Goal: Task Accomplishment & Management: Use online tool/utility

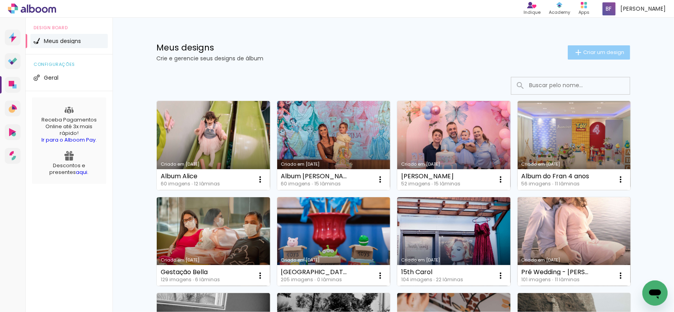
click at [594, 48] on paper-button "Criar um design" at bounding box center [599, 52] width 62 height 14
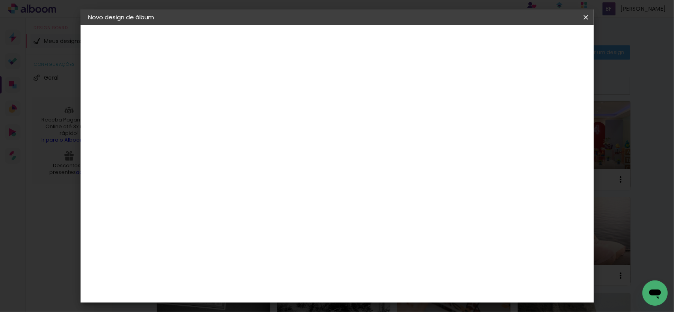
click at [218, 101] on input at bounding box center [218, 106] width 0 height 12
type input "Album Formatura Monique"
type paper-input "Album Formatura Monique"
click at [0, 0] on slot "Avançar" at bounding box center [0, 0] width 0 height 0
click at [278, 148] on input at bounding box center [238, 150] width 80 height 10
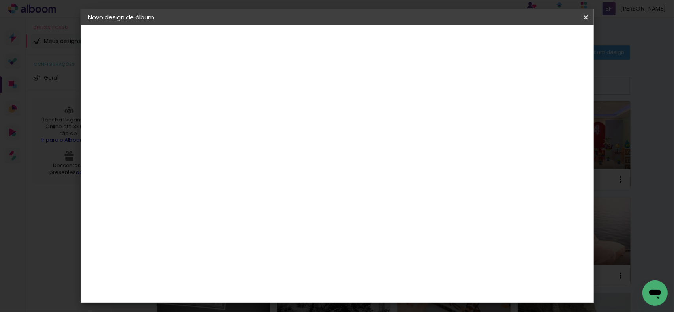
type input "go i"
type paper-input "go i"
click at [231, 178] on div "Go image" at bounding box center [221, 180] width 19 height 13
click at [0, 0] on slot "Avançar" at bounding box center [0, 0] width 0 height 0
click at [248, 133] on input "text" at bounding box center [233, 137] width 31 height 12
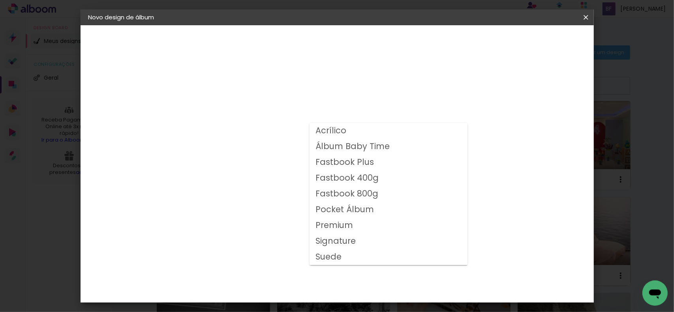
click at [0, 0] on slot "Fastbook 800g" at bounding box center [0, 0] width 0 height 0
type input "Fastbook 800g"
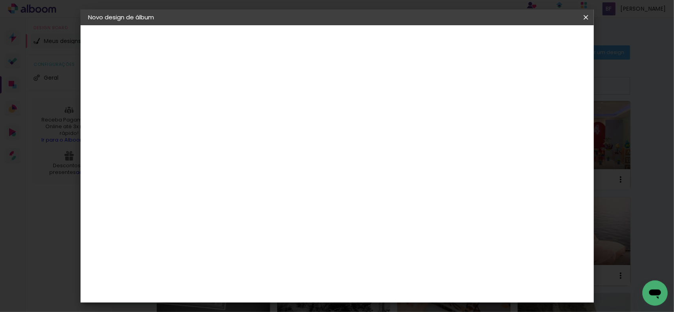
scroll to position [79, 0]
click at [271, 290] on span "25 × 25" at bounding box center [252, 300] width 37 height 21
click at [0, 0] on slot "Avançar" at bounding box center [0, 0] width 0 height 0
click at [437, 84] on div at bounding box center [433, 85] width 7 height 7
type paper-checkbox "on"
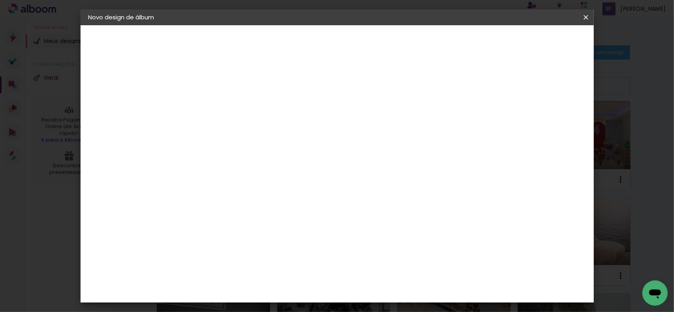
click at [482, 45] on span "Iniciar design" at bounding box center [464, 42] width 36 height 6
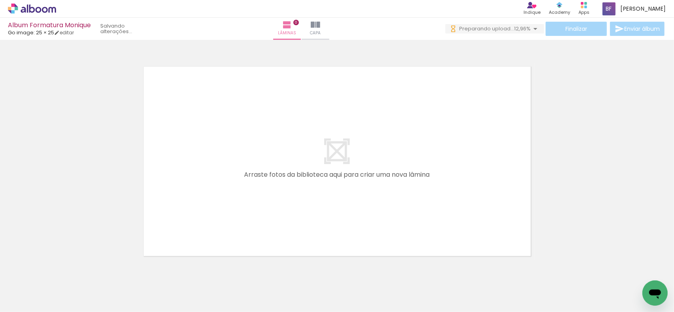
click at [65, 289] on iron-horizontal-list at bounding box center [57, 287] width 16 height 49
click at [347, 270] on div at bounding box center [344, 285] width 39 height 39
drag, startPoint x: 351, startPoint y: 285, endPoint x: 356, endPoint y: 292, distance: 8.0
click at [356, 292] on div at bounding box center [344, 285] width 26 height 39
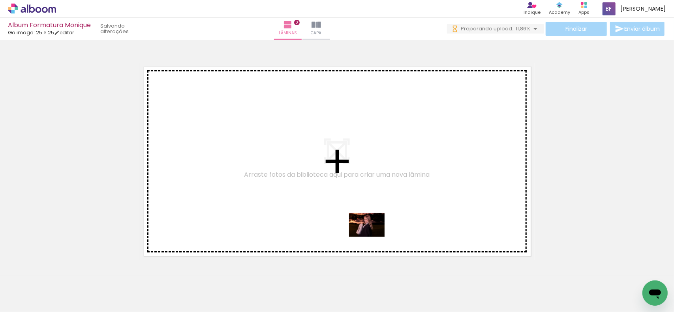
drag, startPoint x: 304, startPoint y: 291, endPoint x: 373, endPoint y: 237, distance: 87.5
click at [373, 237] on quentale-workspace at bounding box center [337, 156] width 674 height 312
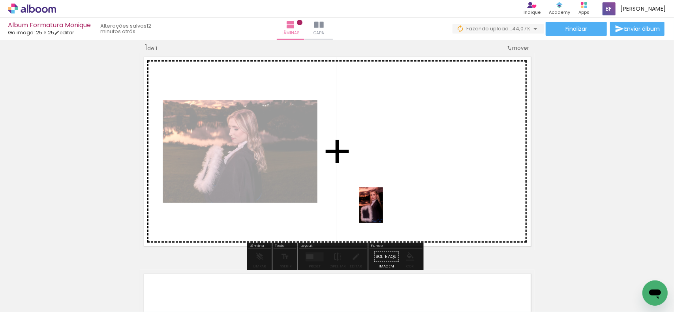
drag, startPoint x: 394, startPoint y: 288, endPoint x: 383, endPoint y: 209, distance: 79.7
click at [383, 209] on quentale-workspace at bounding box center [337, 156] width 674 height 312
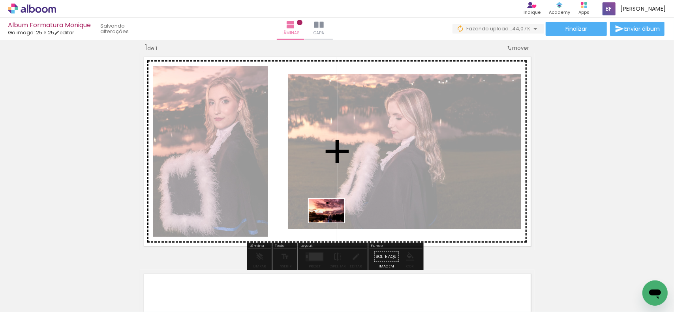
drag, startPoint x: 437, startPoint y: 292, endPoint x: 329, endPoint y: 222, distance: 127.9
click at [329, 222] on quentale-workspace at bounding box center [337, 156] width 674 height 312
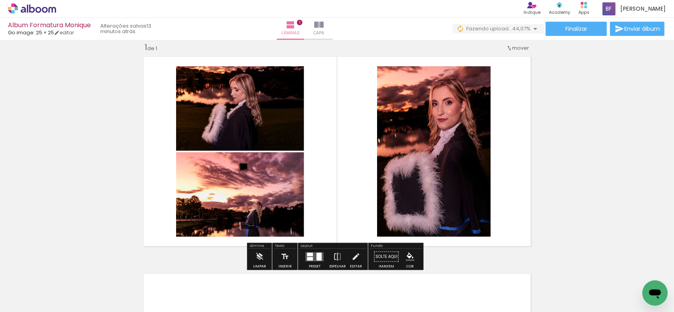
click at [314, 256] on quentale-layouter at bounding box center [315, 256] width 18 height 9
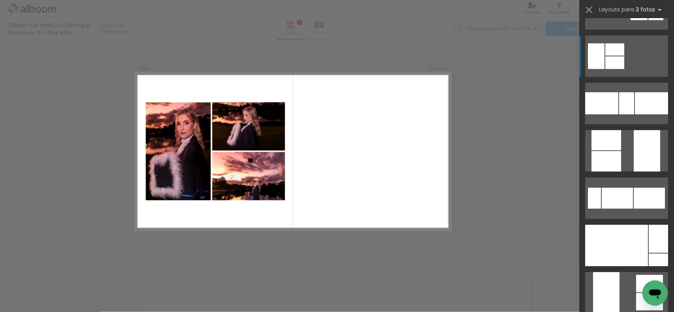
scroll to position [197, 0]
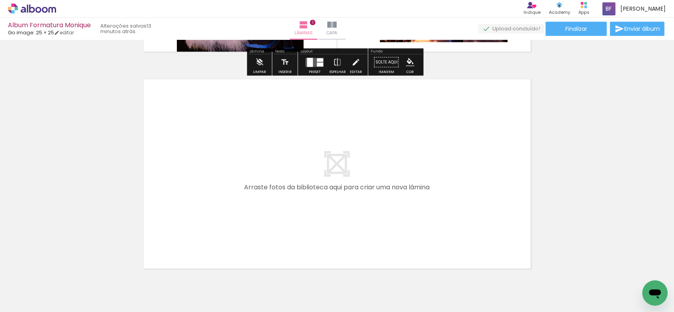
scroll to position [207, 0]
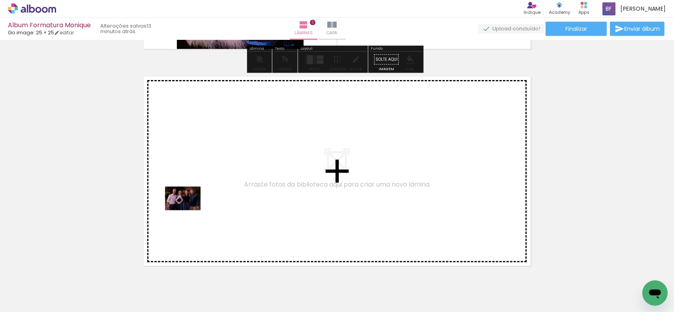
drag, startPoint x: 83, startPoint y: 288, endPoint x: 192, endPoint y: 207, distance: 136.4
click at [192, 207] on quentale-workspace at bounding box center [337, 156] width 674 height 312
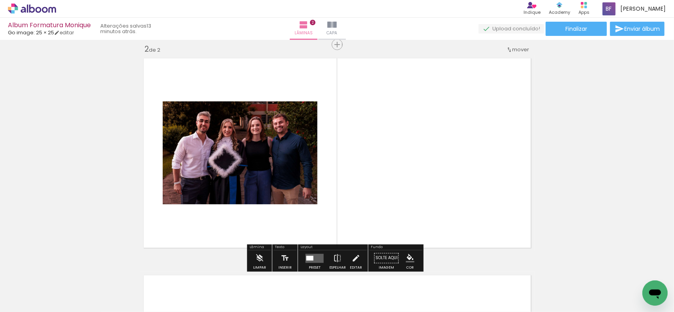
scroll to position [227, 0]
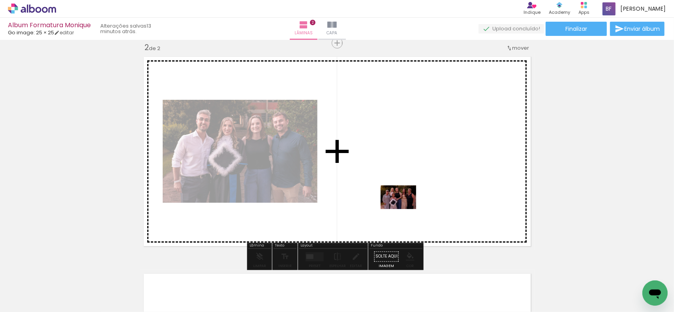
drag, startPoint x: 128, startPoint y: 291, endPoint x: 404, endPoint y: 209, distance: 287.8
click at [404, 209] on quentale-workspace at bounding box center [337, 156] width 674 height 312
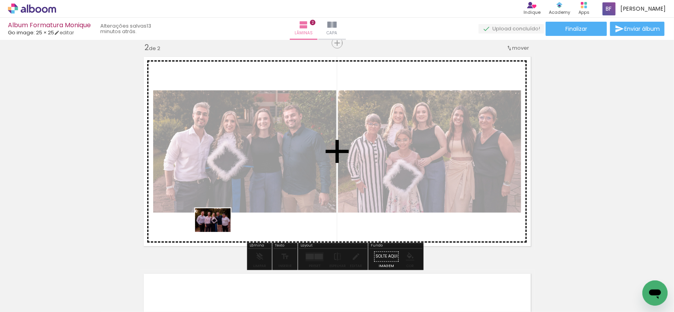
drag, startPoint x: 176, startPoint y: 285, endPoint x: 219, endPoint y: 232, distance: 67.9
click at [219, 232] on quentale-workspace at bounding box center [337, 156] width 674 height 312
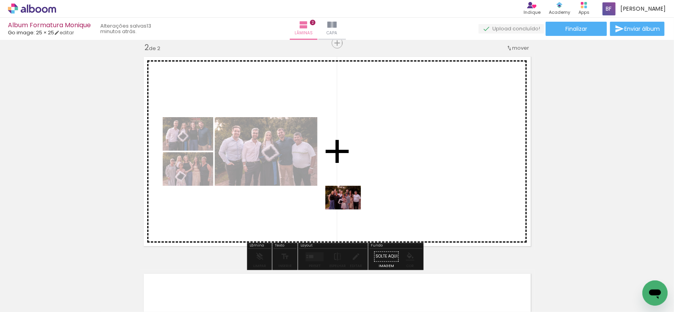
drag, startPoint x: 244, startPoint y: 278, endPoint x: 349, endPoint y: 210, distance: 125.8
click at [349, 210] on quentale-workspace at bounding box center [337, 156] width 674 height 312
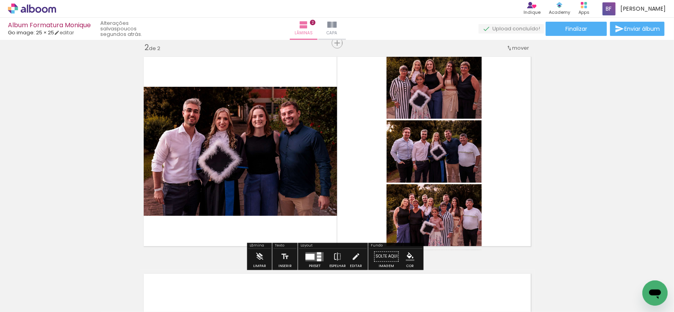
click at [311, 256] on div at bounding box center [310, 257] width 9 height 6
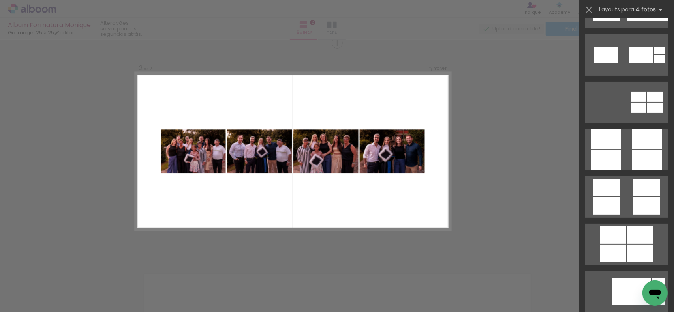
scroll to position [2092, 0]
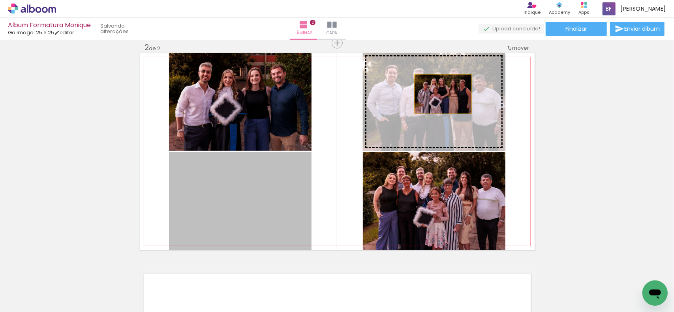
drag, startPoint x: 254, startPoint y: 189, endPoint x: 440, endPoint y: 94, distance: 208.5
click at [0, 0] on slot at bounding box center [0, 0] width 0 height 0
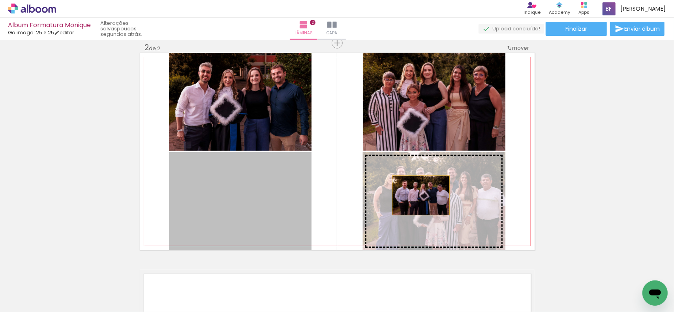
drag, startPoint x: 269, startPoint y: 208, endPoint x: 418, endPoint y: 195, distance: 149.4
click at [0, 0] on slot at bounding box center [0, 0] width 0 height 0
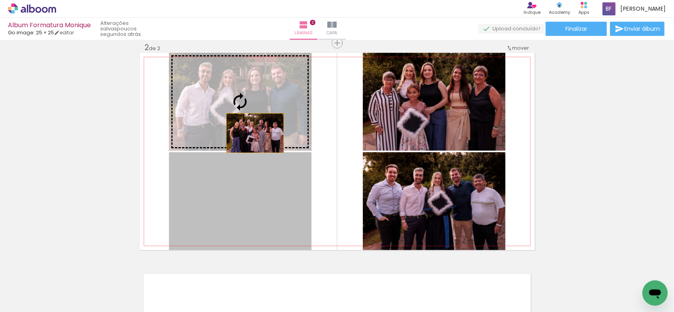
drag, startPoint x: 257, startPoint y: 204, endPoint x: 252, endPoint y: 129, distance: 74.4
click at [0, 0] on slot at bounding box center [0, 0] width 0 height 0
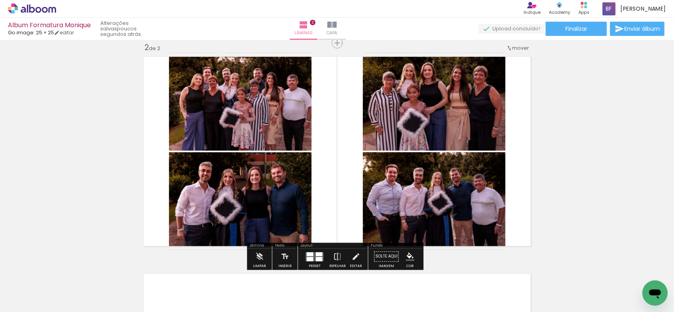
click at [583, 137] on div "Inserir lâmina 1 de 2 Inserir lâmina 2 de 2" at bounding box center [337, 142] width 674 height 652
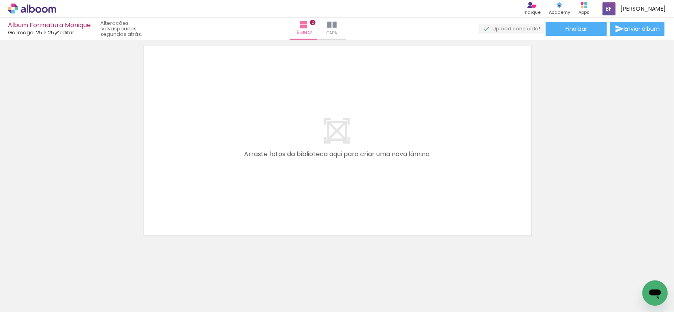
scroll to position [459, 0]
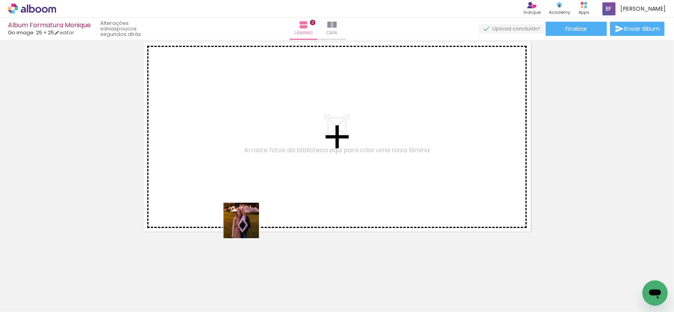
drag, startPoint x: 256, startPoint y: 284, endPoint x: 242, endPoint y: 201, distance: 84.0
click at [242, 201] on quentale-workspace at bounding box center [337, 156] width 674 height 312
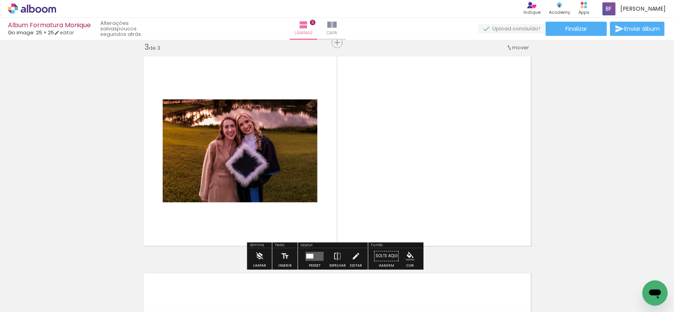
scroll to position [444, 0]
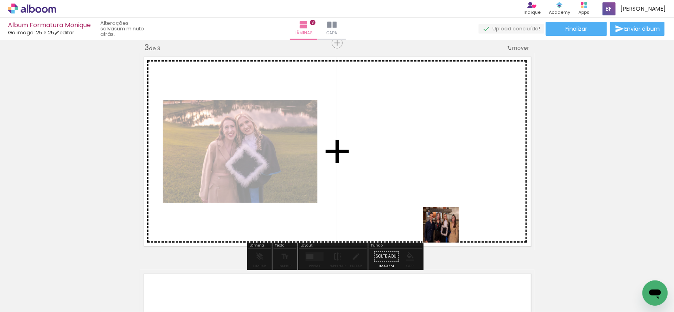
drag, startPoint x: 483, startPoint y: 287, endPoint x: 420, endPoint y: 192, distance: 113.3
click at [420, 192] on quentale-workspace at bounding box center [337, 156] width 674 height 312
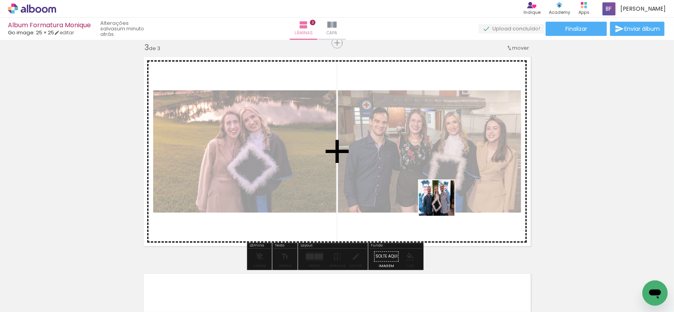
drag, startPoint x: 521, startPoint y: 291, endPoint x: 439, endPoint y: 193, distance: 127.7
click at [439, 194] on quentale-workspace at bounding box center [337, 156] width 674 height 312
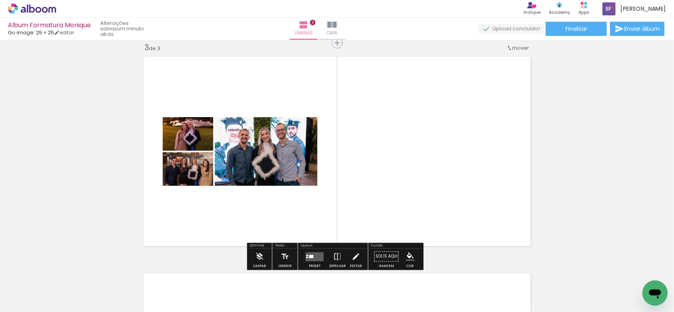
drag, startPoint x: 569, startPoint y: 289, endPoint x: 489, endPoint y: 244, distance: 91.6
click at [489, 244] on quentale-workspace at bounding box center [337, 156] width 674 height 312
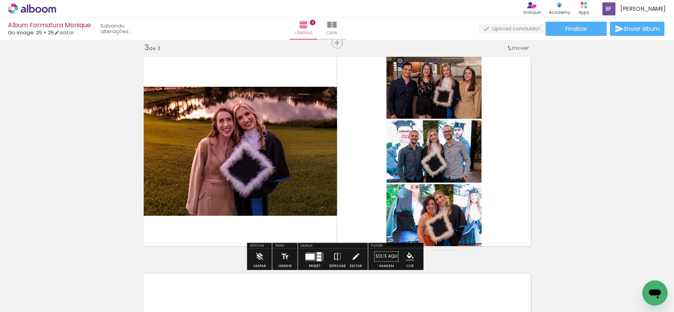
type paper-slider "100"
click at [406, 186] on quentale-photo at bounding box center [433, 217] width 95 height 66
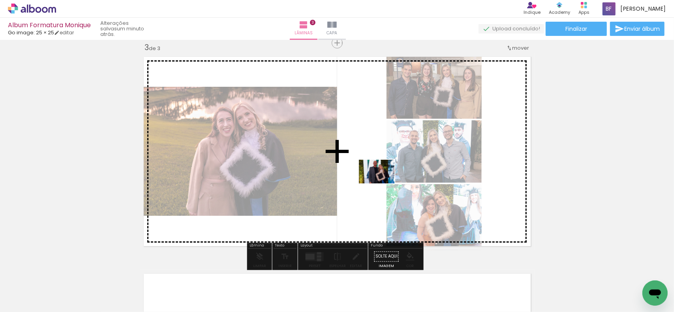
drag, startPoint x: 611, startPoint y: 282, endPoint x: 383, endPoint y: 184, distance: 249.3
click at [383, 184] on quentale-workspace at bounding box center [337, 156] width 674 height 312
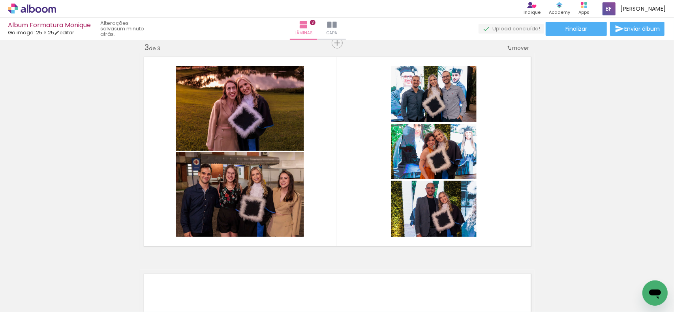
scroll to position [0, 234]
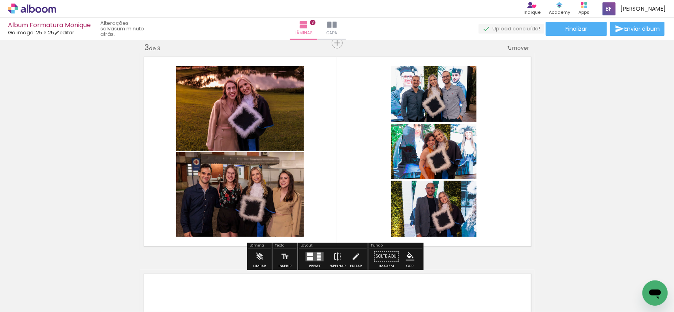
click at [315, 255] on quentale-layouter at bounding box center [315, 256] width 18 height 9
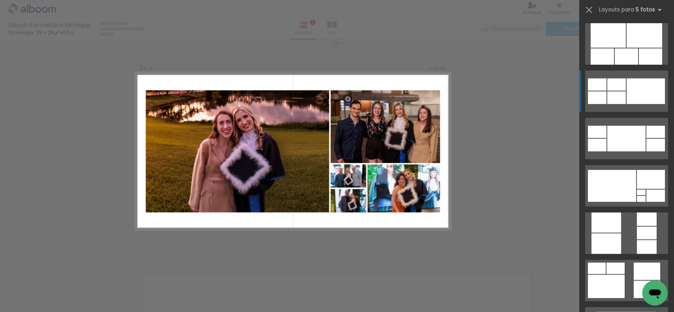
scroll to position [474, 0]
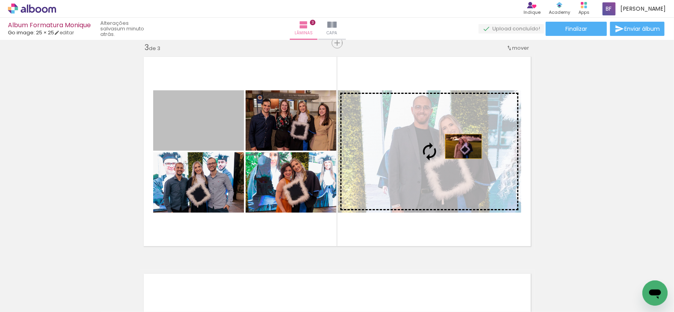
drag, startPoint x: 204, startPoint y: 120, endPoint x: 460, endPoint y: 146, distance: 257.2
click at [0, 0] on slot at bounding box center [0, 0] width 0 height 0
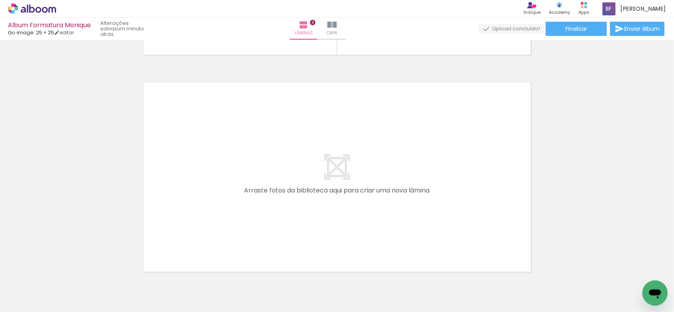
scroll to position [641, 0]
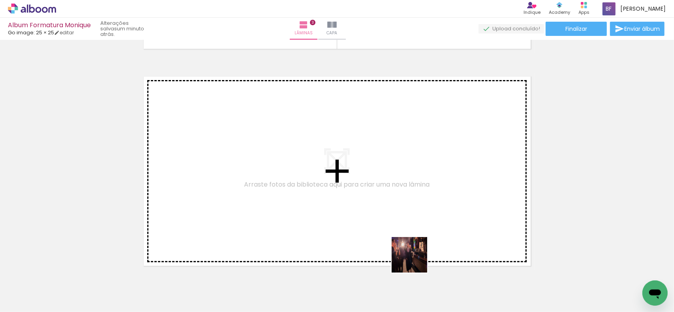
drag, startPoint x: 433, startPoint y: 292, endPoint x: 376, endPoint y: 195, distance: 111.6
click at [376, 195] on quentale-workspace at bounding box center [337, 156] width 674 height 312
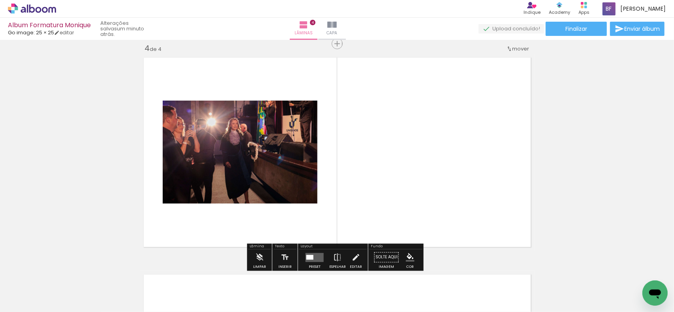
scroll to position [661, 0]
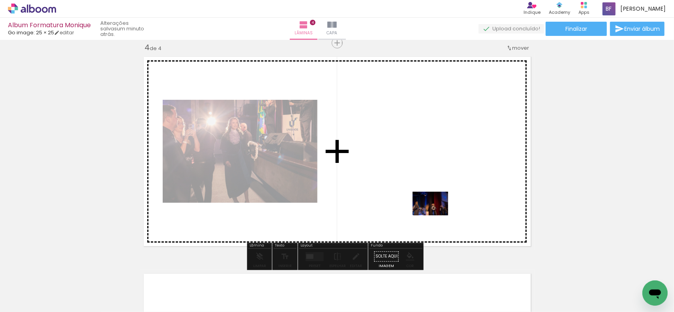
drag, startPoint x: 467, startPoint y: 283, endPoint x: 436, endPoint y: 215, distance: 74.4
click at [436, 215] on quentale-workspace at bounding box center [337, 156] width 674 height 312
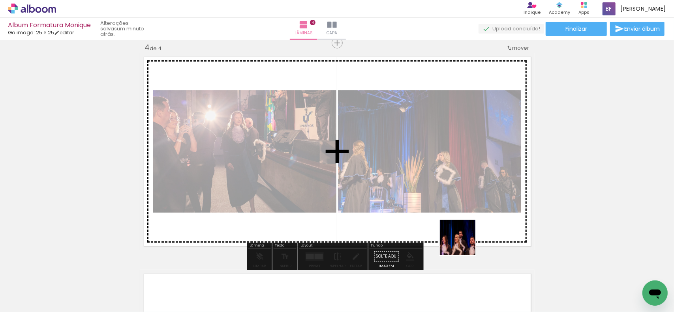
drag, startPoint x: 499, startPoint y: 292, endPoint x: 463, endPoint y: 241, distance: 62.2
click at [463, 241] on quentale-workspace at bounding box center [337, 156] width 674 height 312
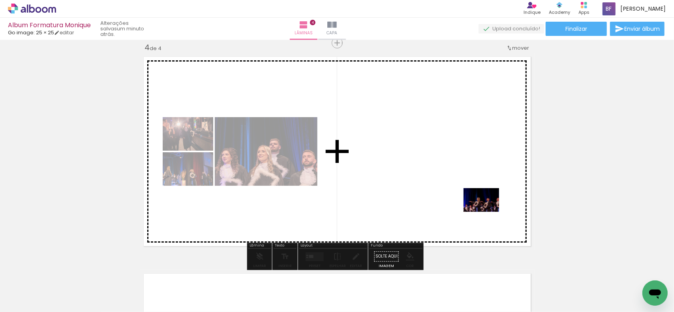
drag, startPoint x: 558, startPoint y: 289, endPoint x: 486, endPoint y: 211, distance: 106.4
click at [486, 211] on quentale-workspace at bounding box center [337, 156] width 674 height 312
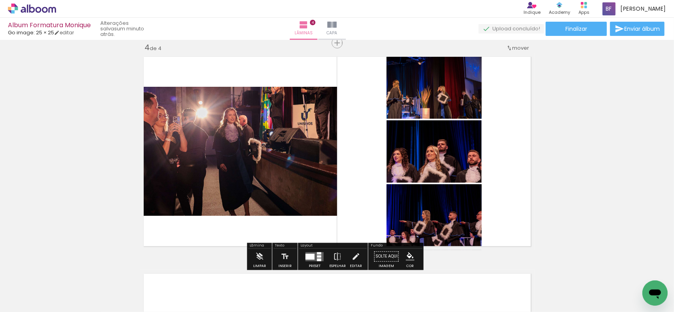
click at [317, 257] on div at bounding box center [319, 256] width 4 height 2
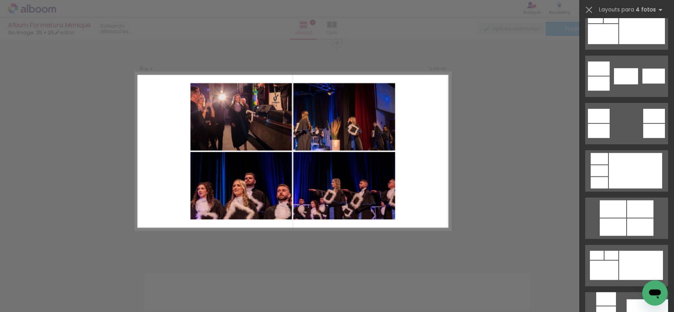
scroll to position [276, 0]
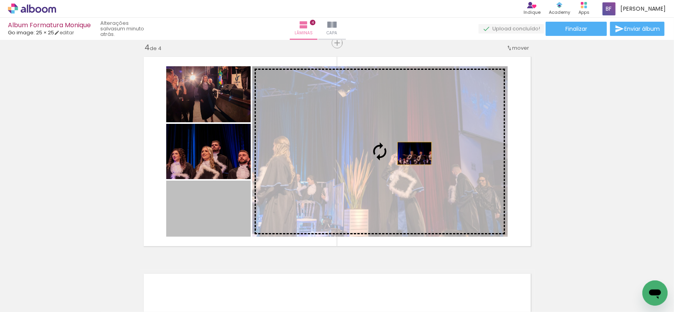
drag, startPoint x: 204, startPoint y: 219, endPoint x: 413, endPoint y: 152, distance: 218.8
click at [0, 0] on slot at bounding box center [0, 0] width 0 height 0
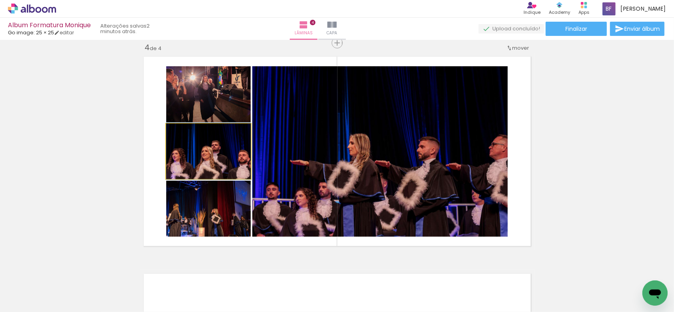
drag, startPoint x: 203, startPoint y: 160, endPoint x: 336, endPoint y: 150, distance: 133.4
click at [0, 0] on slot at bounding box center [0, 0] width 0 height 0
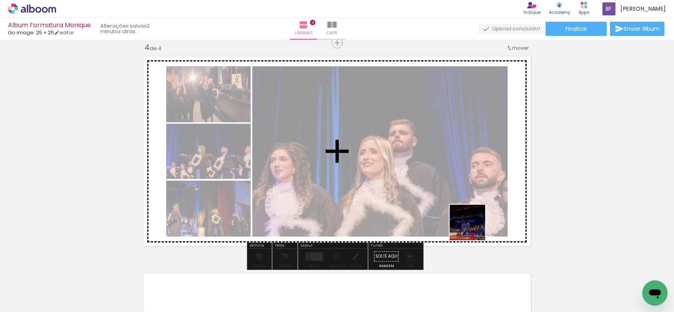
drag, startPoint x: 602, startPoint y: 289, endPoint x: 452, endPoint y: 210, distance: 168.8
click at [454, 211] on quentale-workspace at bounding box center [337, 156] width 674 height 312
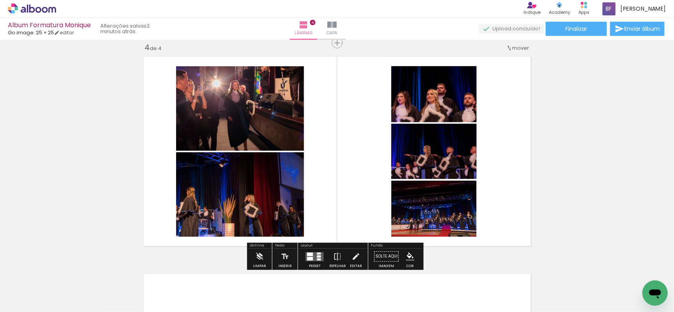
click at [311, 257] on quentale-layouter at bounding box center [315, 256] width 18 height 9
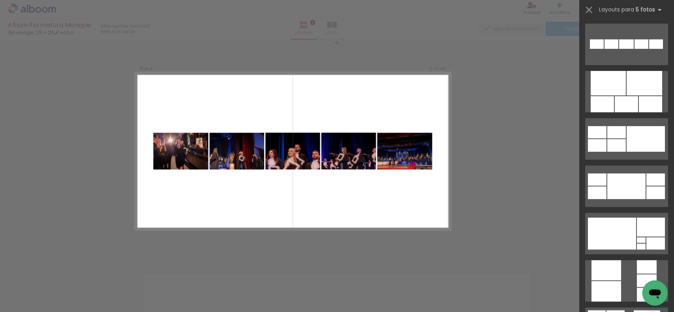
scroll to position [434, 0]
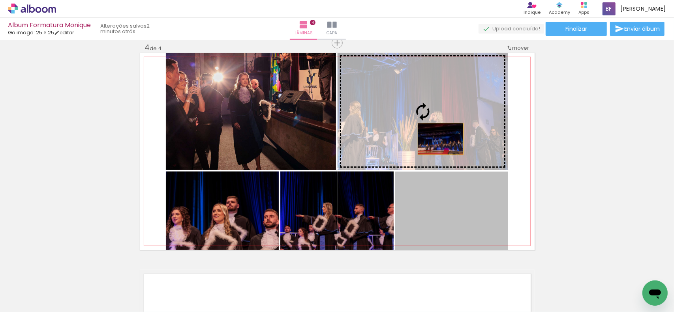
drag, startPoint x: 459, startPoint y: 216, endPoint x: 437, endPoint y: 138, distance: 81.2
click at [0, 0] on slot at bounding box center [0, 0] width 0 height 0
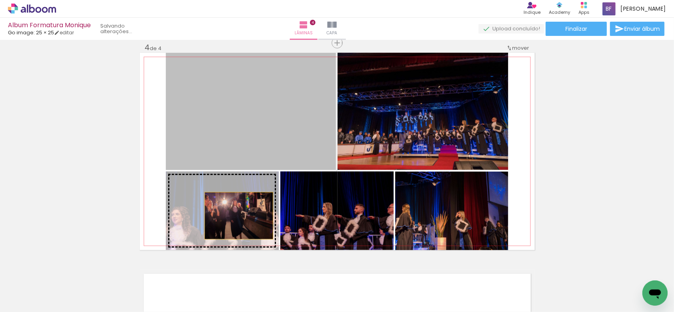
drag, startPoint x: 293, startPoint y: 121, endPoint x: 236, endPoint y: 216, distance: 111.0
click at [0, 0] on slot at bounding box center [0, 0] width 0 height 0
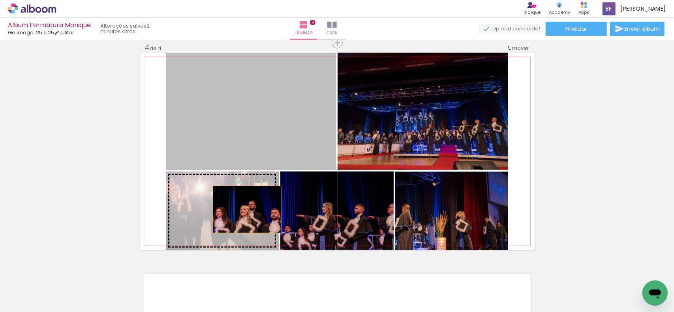
drag, startPoint x: 278, startPoint y: 133, endPoint x: 236, endPoint y: 233, distance: 108.6
click at [0, 0] on slot at bounding box center [0, 0] width 0 height 0
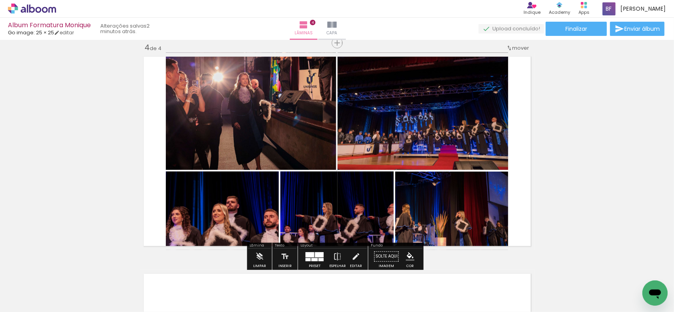
click at [313, 253] on quentale-layouter at bounding box center [315, 256] width 18 height 9
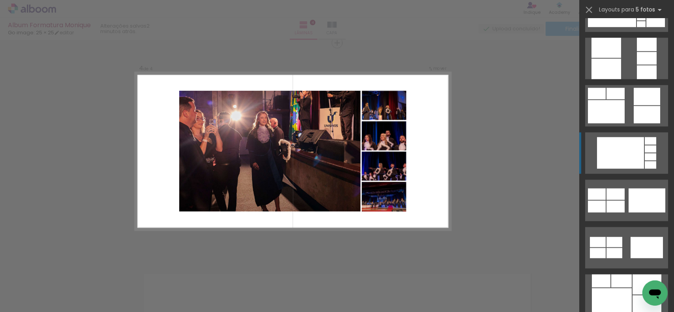
scroll to position [790, 0]
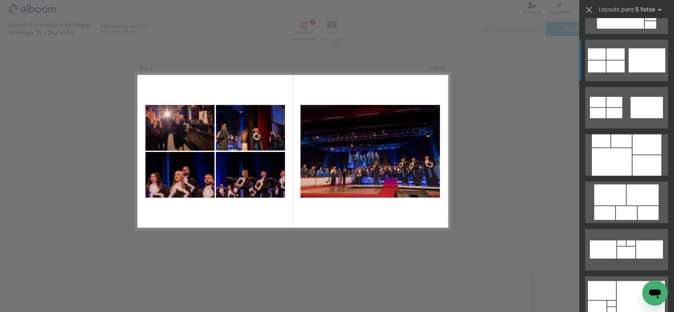
click at [632, 156] on div at bounding box center [646, 166] width 29 height 21
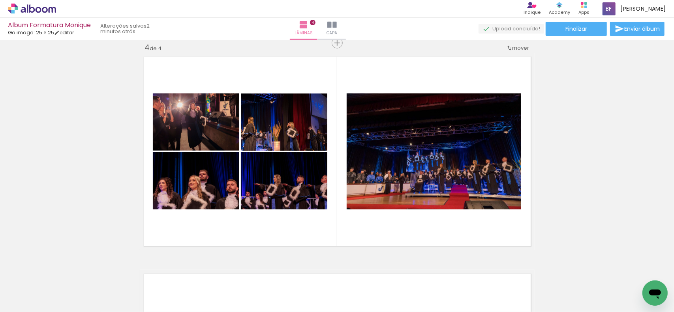
click at [37, 288] on input "Todas as fotos" at bounding box center [22, 288] width 30 height 7
click at [38, 287] on paper-item "Não utilizadas" at bounding box center [25, 286] width 41 height 7
type input "Não utilizadas"
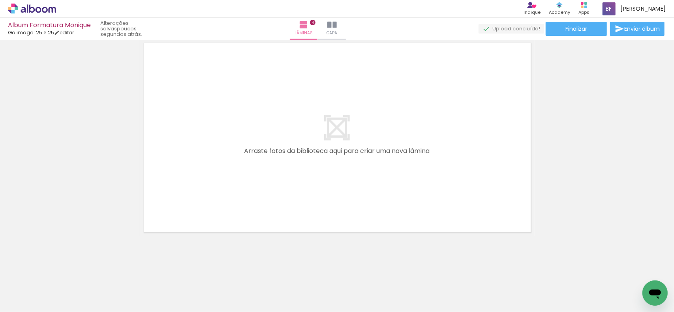
scroll to position [893, 0]
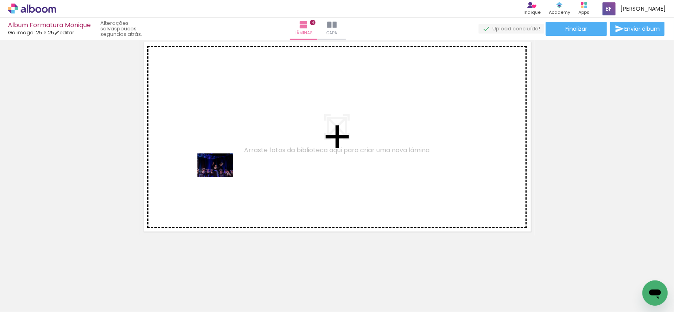
scroll to position [790, 0]
click at [221, 177] on quentale-workspace at bounding box center [337, 156] width 674 height 312
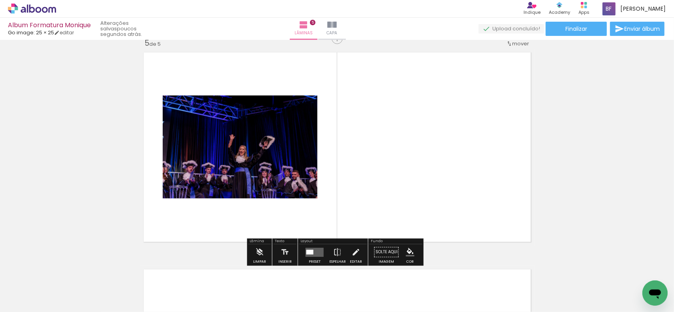
scroll to position [878, 0]
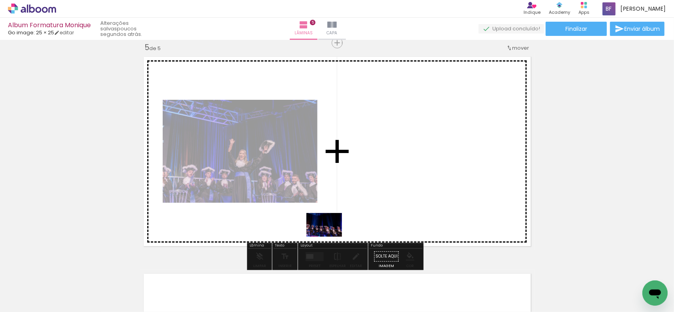
drag, startPoint x: 127, startPoint y: 291, endPoint x: 330, endPoint y: 237, distance: 210.5
click at [330, 237] on quentale-workspace at bounding box center [337, 156] width 674 height 312
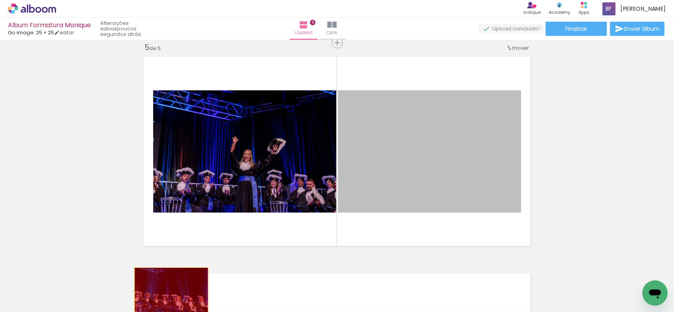
drag, startPoint x: 433, startPoint y: 182, endPoint x: 168, endPoint y: 293, distance: 286.8
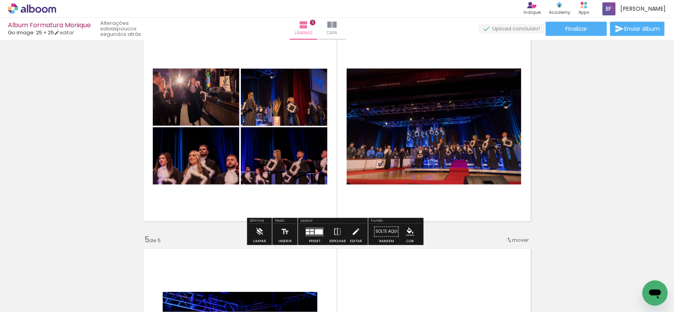
scroll to position [563, 0]
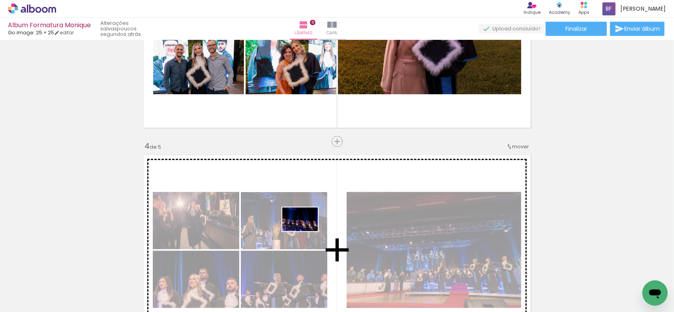
drag, startPoint x: 129, startPoint y: 292, endPoint x: 306, endPoint y: 231, distance: 187.3
click at [306, 231] on quentale-workspace at bounding box center [337, 156] width 674 height 312
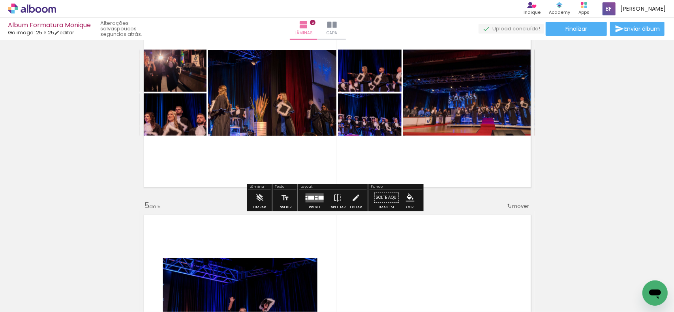
scroll to position [720, 0]
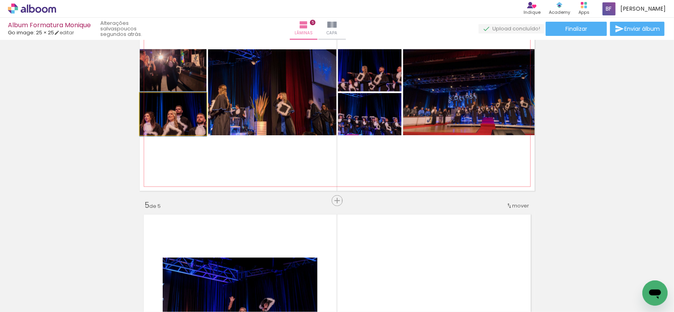
drag, startPoint x: 178, startPoint y: 127, endPoint x: 147, endPoint y: 122, distance: 31.2
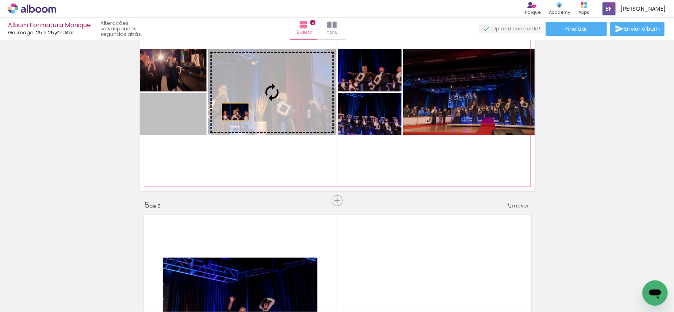
drag, startPoint x: 168, startPoint y: 123, endPoint x: 240, endPoint y: 109, distance: 73.7
click at [0, 0] on slot at bounding box center [0, 0] width 0 height 0
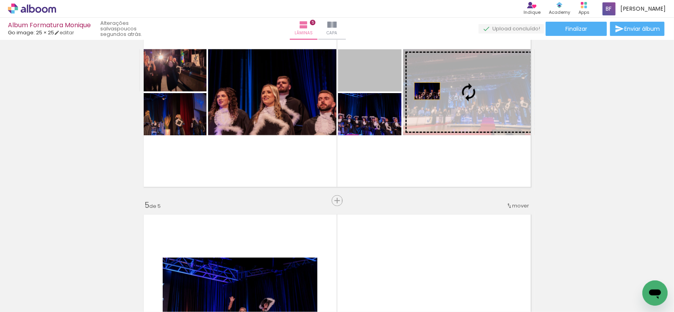
drag, startPoint x: 385, startPoint y: 73, endPoint x: 425, endPoint y: 91, distance: 43.6
click at [0, 0] on slot at bounding box center [0, 0] width 0 height 0
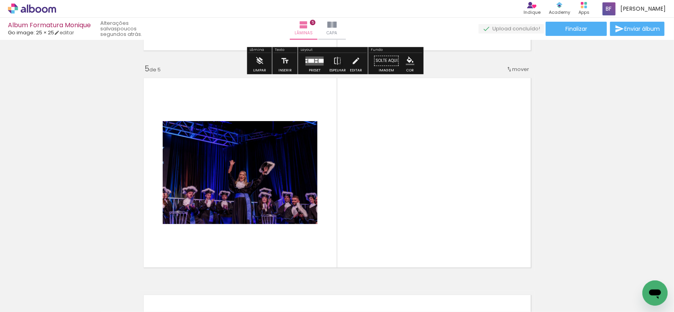
scroll to position [878, 0]
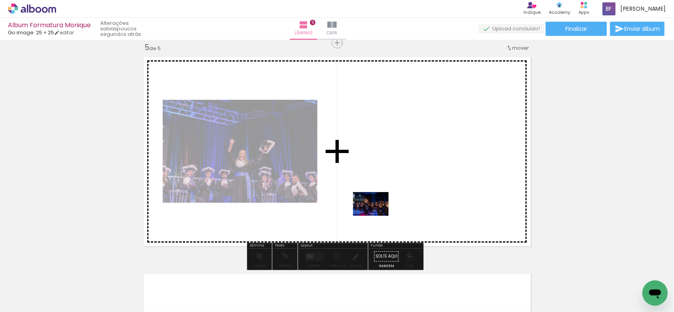
drag, startPoint x: 120, startPoint y: 293, endPoint x: 379, endPoint y: 214, distance: 271.1
click at [379, 214] on quentale-workspace at bounding box center [337, 156] width 674 height 312
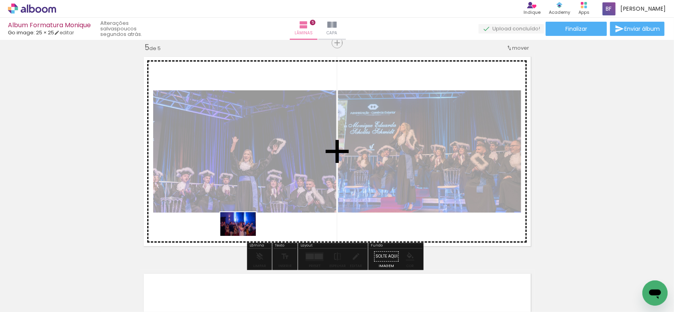
drag, startPoint x: 130, startPoint y: 289, endPoint x: 245, endPoint y: 236, distance: 126.6
click at [245, 236] on quentale-workspace at bounding box center [337, 156] width 674 height 312
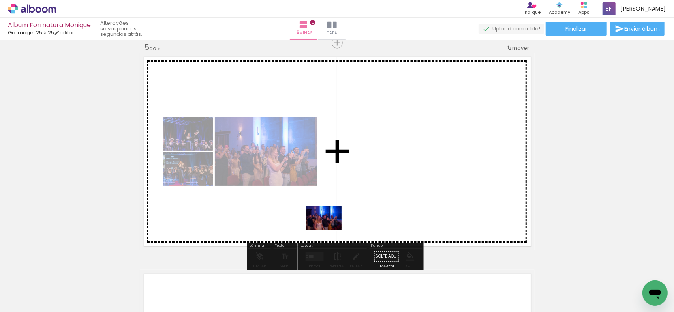
drag, startPoint x: 117, startPoint y: 292, endPoint x: 330, endPoint y: 230, distance: 221.5
click at [330, 230] on quentale-workspace at bounding box center [337, 156] width 674 height 312
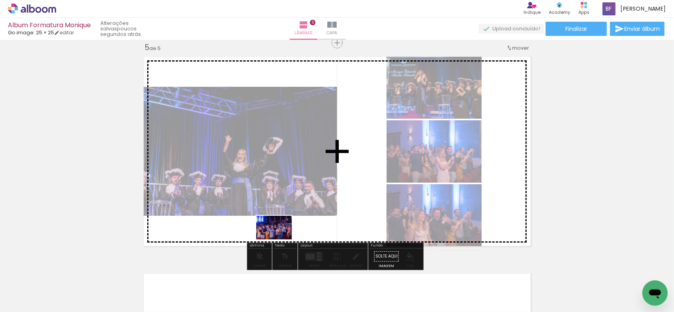
drag, startPoint x: 127, startPoint y: 292, endPoint x: 281, endPoint y: 238, distance: 163.4
click at [281, 238] on quentale-workspace at bounding box center [337, 156] width 674 height 312
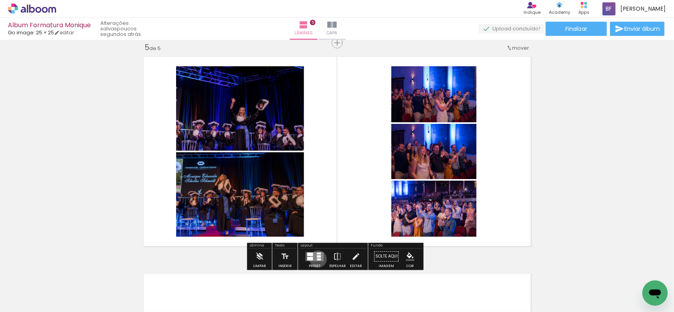
click at [317, 259] on div at bounding box center [319, 260] width 4 height 2
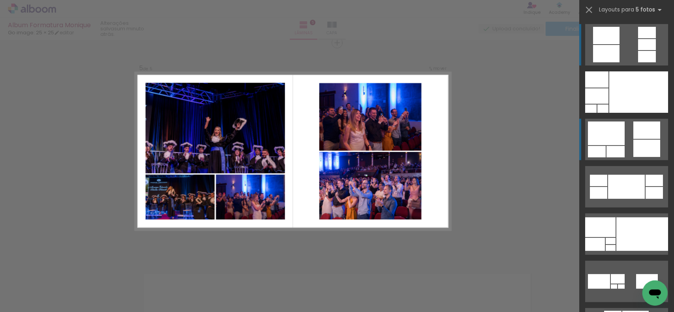
click at [608, 88] on div at bounding box center [596, 79] width 23 height 16
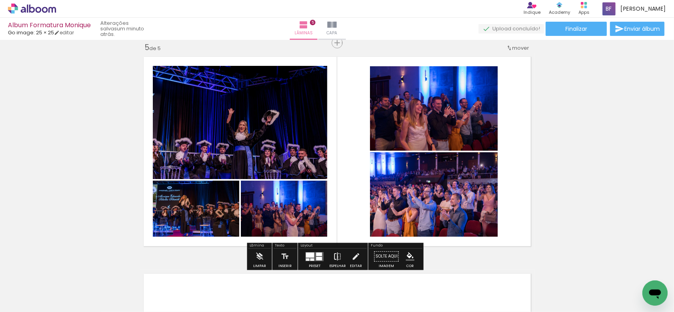
click at [336, 257] on iron-icon at bounding box center [337, 257] width 9 height 16
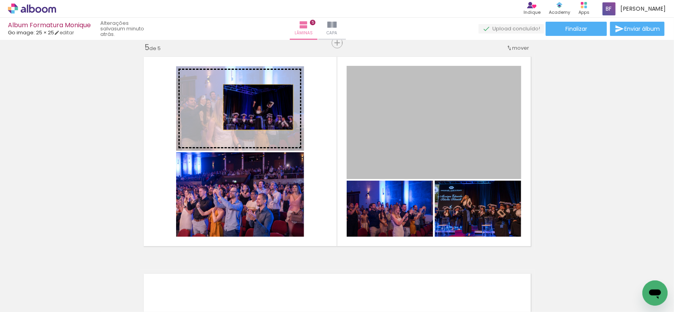
drag, startPoint x: 419, startPoint y: 147, endPoint x: 255, endPoint y: 107, distance: 169.0
click at [0, 0] on slot at bounding box center [0, 0] width 0 height 0
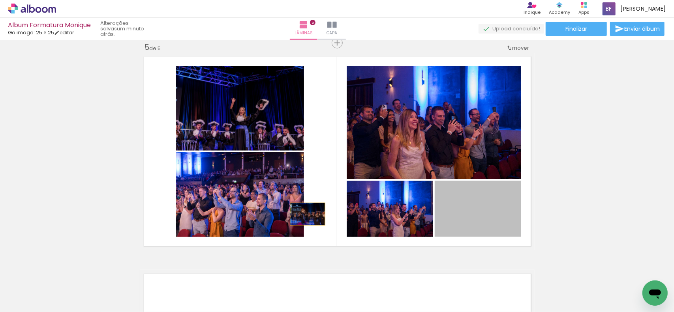
drag, startPoint x: 480, startPoint y: 221, endPoint x: 276, endPoint y: 214, distance: 204.6
click at [0, 0] on slot at bounding box center [0, 0] width 0 height 0
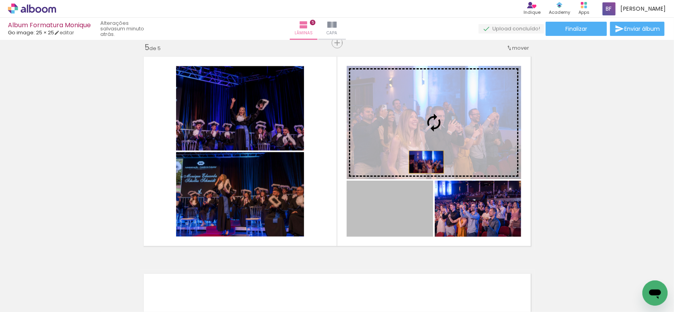
drag, startPoint x: 403, startPoint y: 220, endPoint x: 426, endPoint y: 156, distance: 67.7
click at [0, 0] on slot at bounding box center [0, 0] width 0 height 0
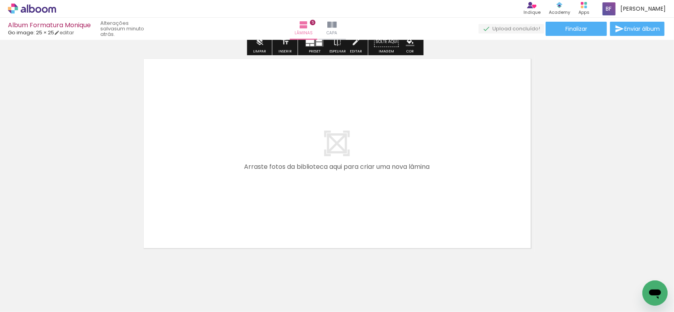
scroll to position [1110, 0]
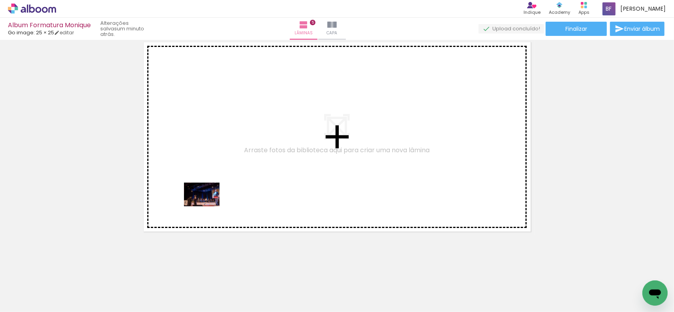
drag, startPoint x: 128, startPoint y: 287, endPoint x: 208, endPoint y: 205, distance: 114.7
click at [208, 205] on quentale-workspace at bounding box center [337, 156] width 674 height 312
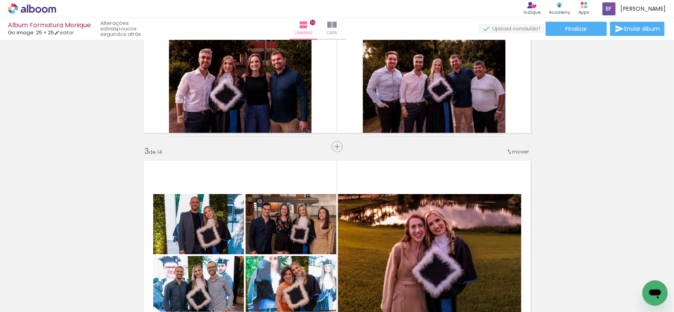
scroll to position [0, 1740]
click at [572, 31] on span "Finalizar" at bounding box center [576, 29] width 22 height 6
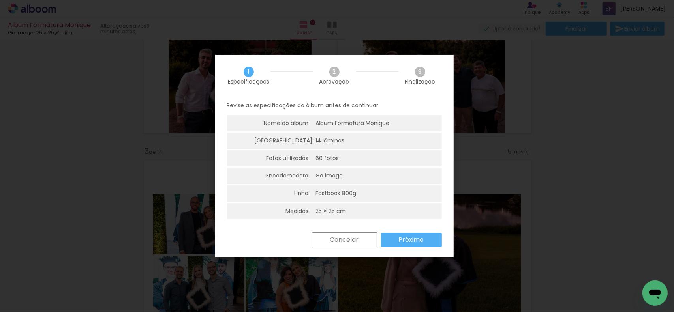
scroll to position [2, 0]
click at [0, 0] on slot "Próximo" at bounding box center [0, 0] width 0 height 0
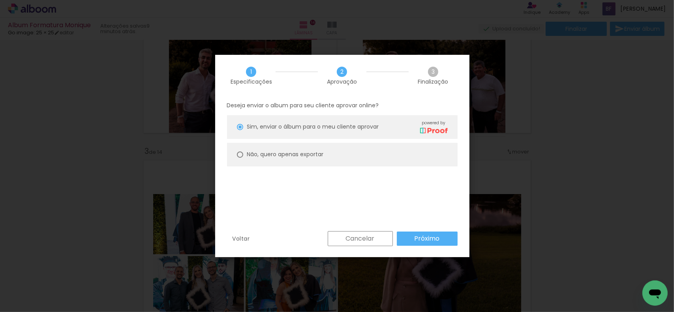
click at [0, 0] on slot "Não, quero apenas exportar" at bounding box center [0, 0] width 0 height 0
type paper-radio-button "on"
click at [0, 0] on slot "Próximo" at bounding box center [0, 0] width 0 height 0
type input "Alta, 300 DPI"
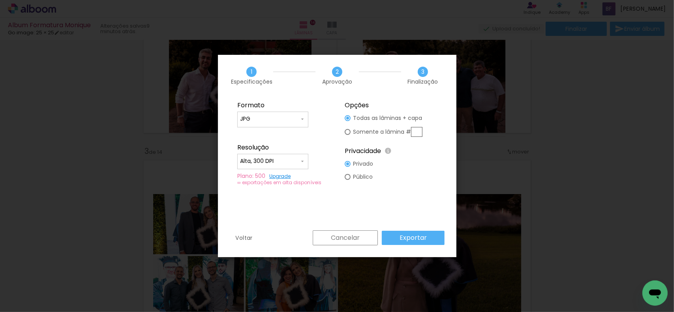
click at [0, 0] on slot "Exportar" at bounding box center [0, 0] width 0 height 0
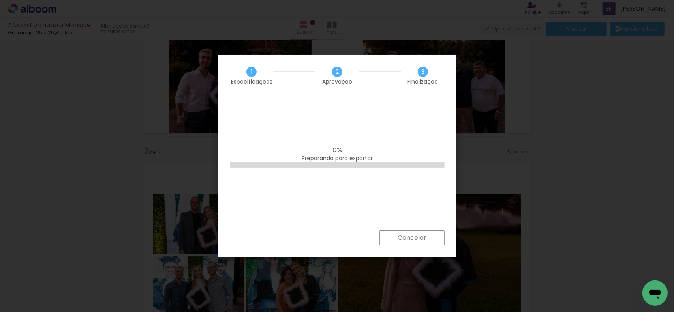
scroll to position [0, 1740]
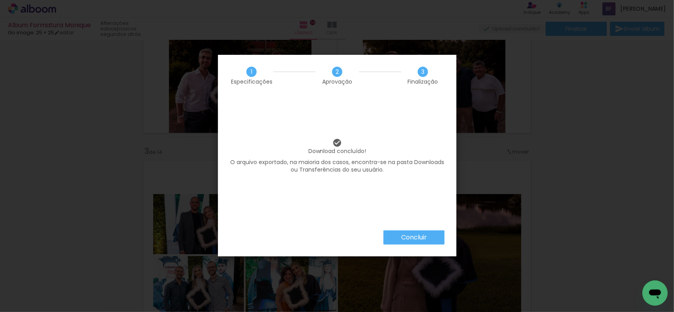
scroll to position [0, 1740]
click at [0, 0] on slot "Concluir" at bounding box center [0, 0] width 0 height 0
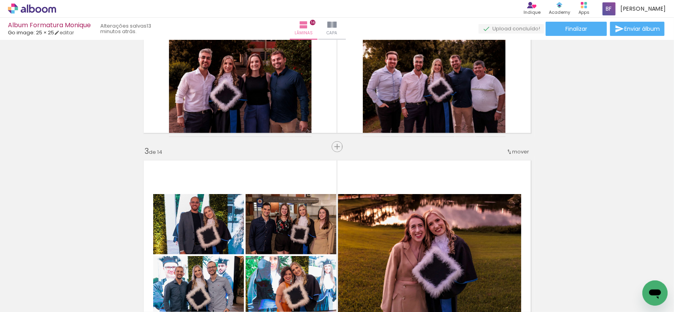
scroll to position [0, 1740]
